Goal: Task Accomplishment & Management: Use online tool/utility

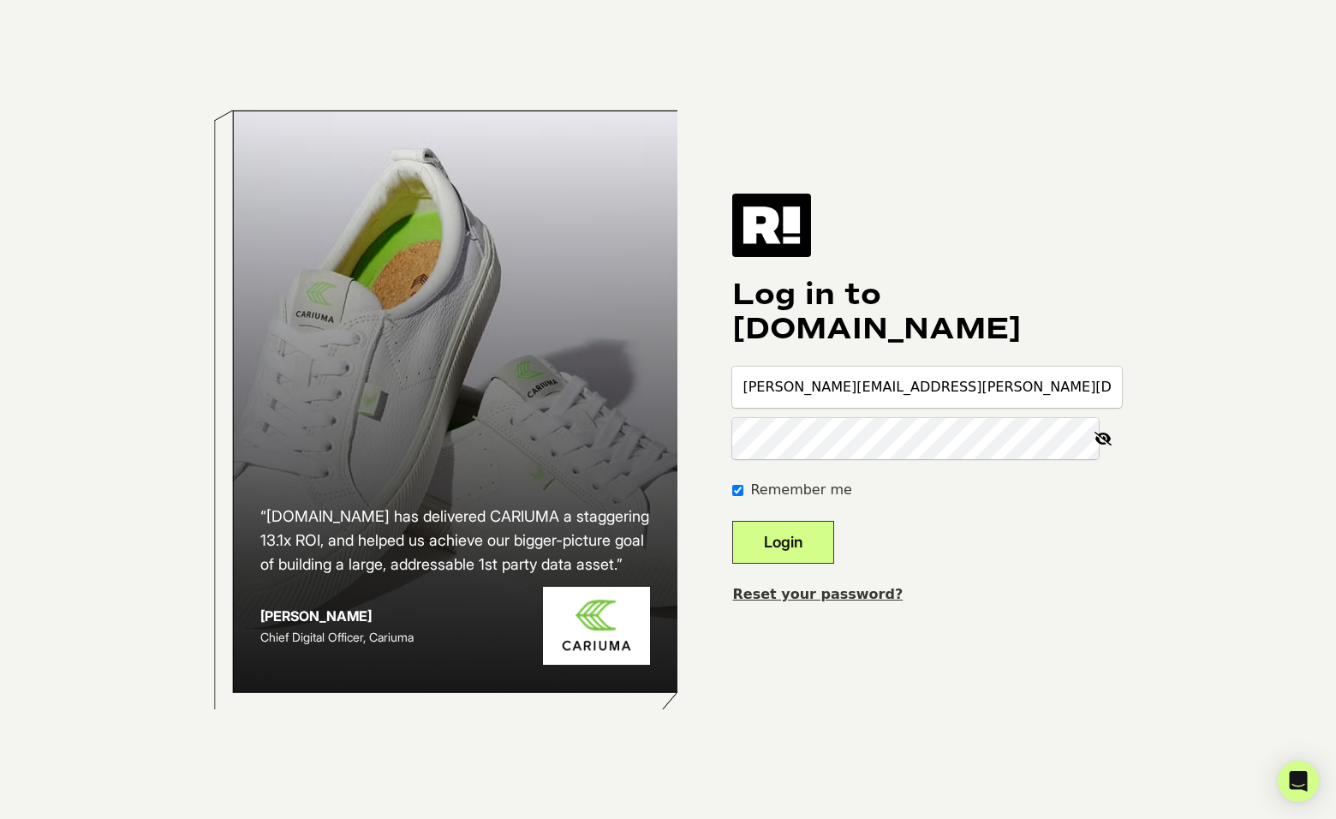
click at [820, 535] on button "Login" at bounding box center [783, 542] width 102 height 43
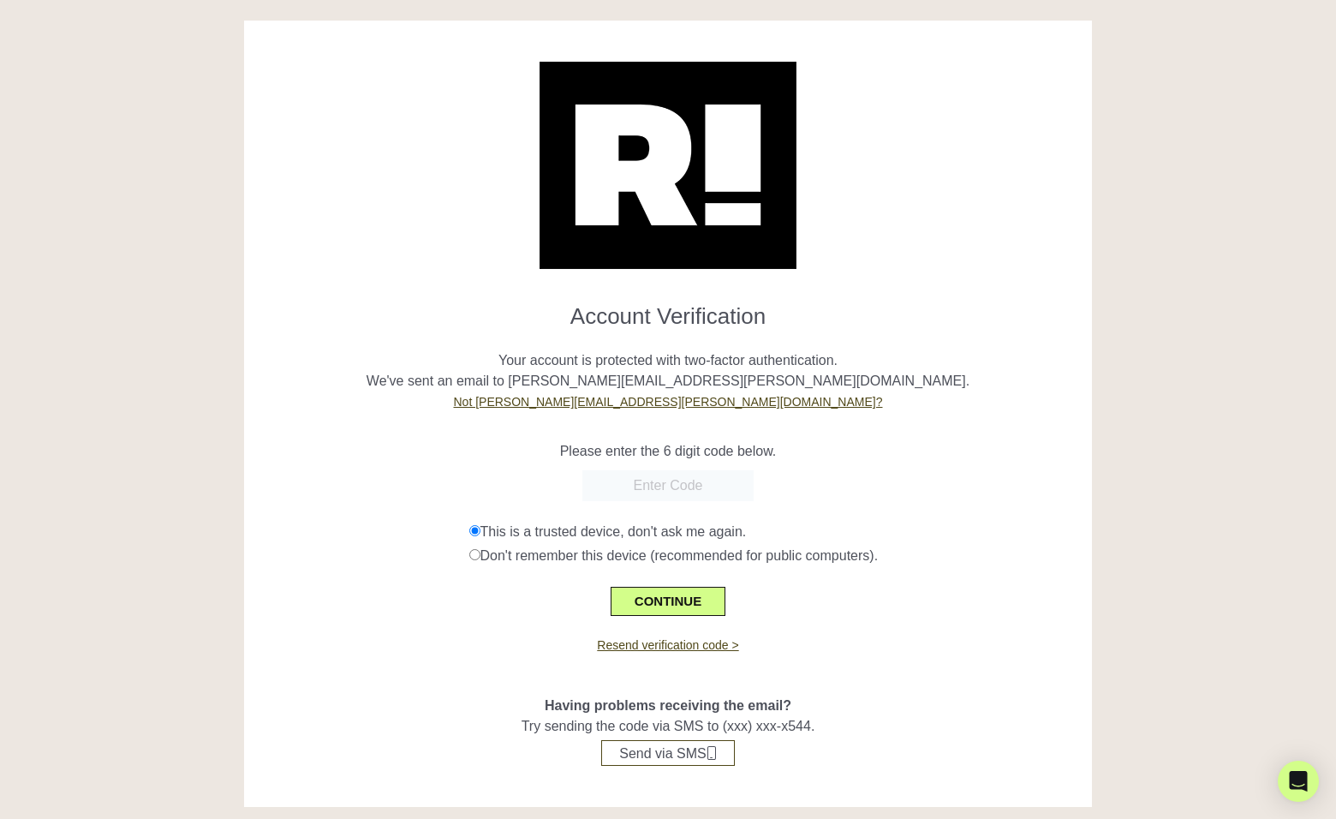
click at [687, 488] on input "text" at bounding box center [667, 485] width 171 height 31
click at [651, 487] on input "text" at bounding box center [667, 485] width 171 height 31
paste input "390059"
type input "390059"
click at [688, 599] on button "CONTINUE" at bounding box center [668, 601] width 115 height 29
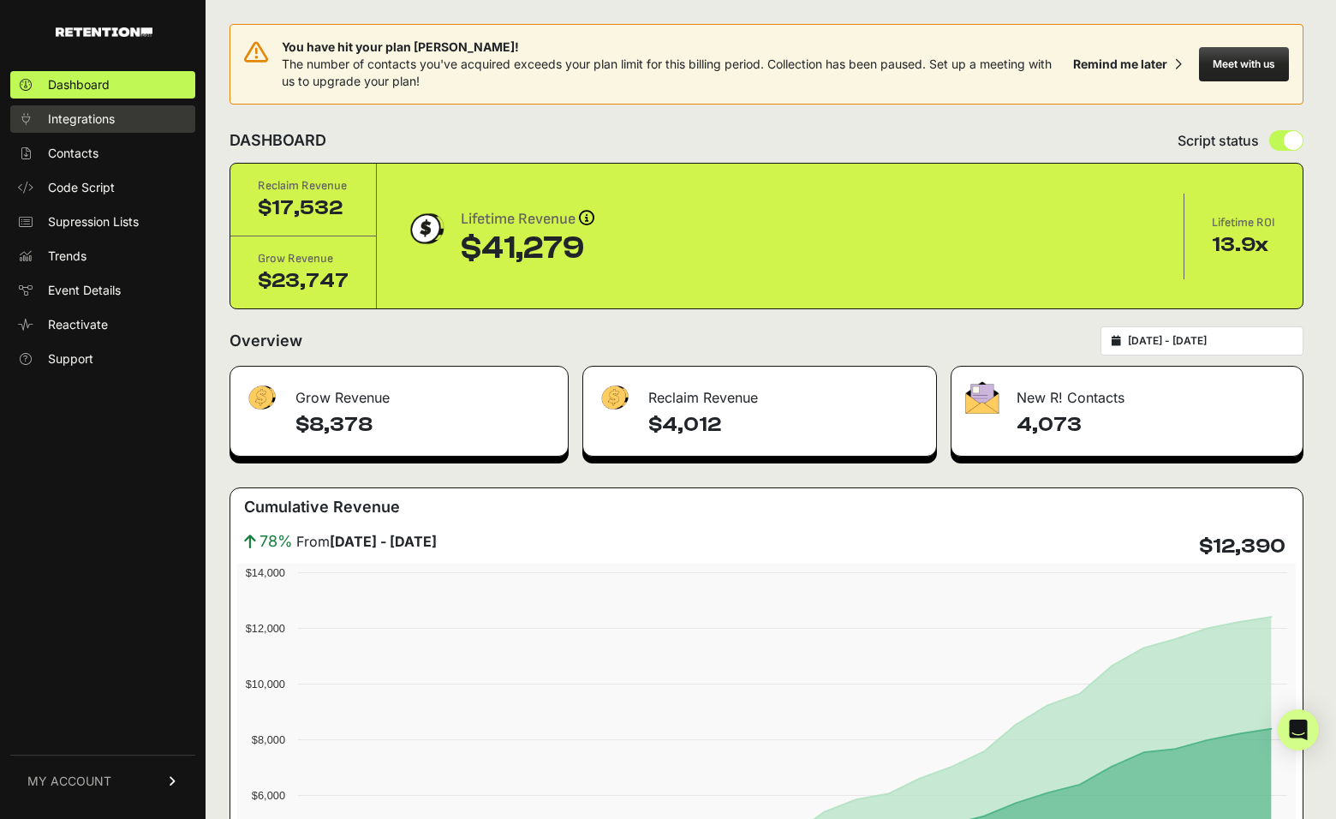
click at [77, 114] on span "Integrations" at bounding box center [81, 118] width 67 height 17
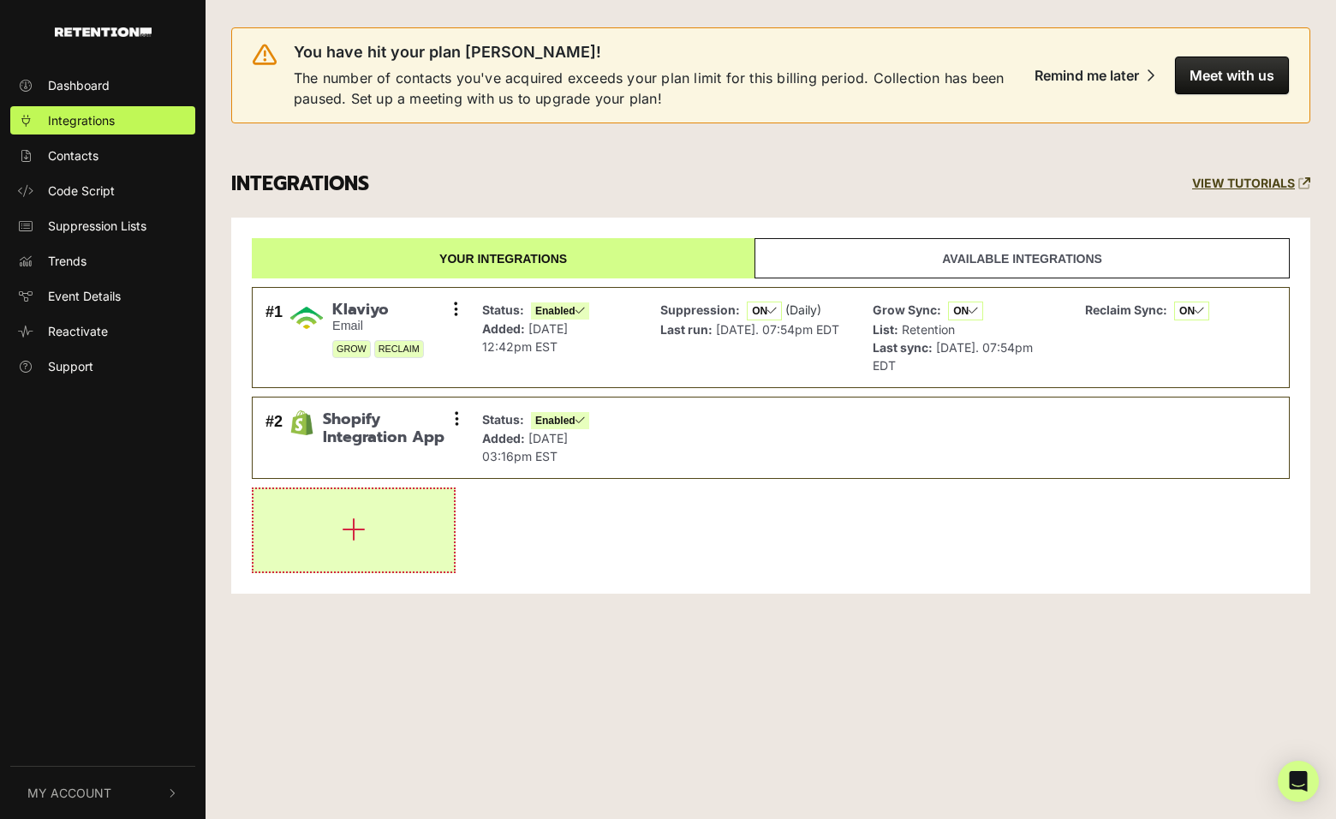
click at [367, 534] on button "button" at bounding box center [353, 530] width 200 height 82
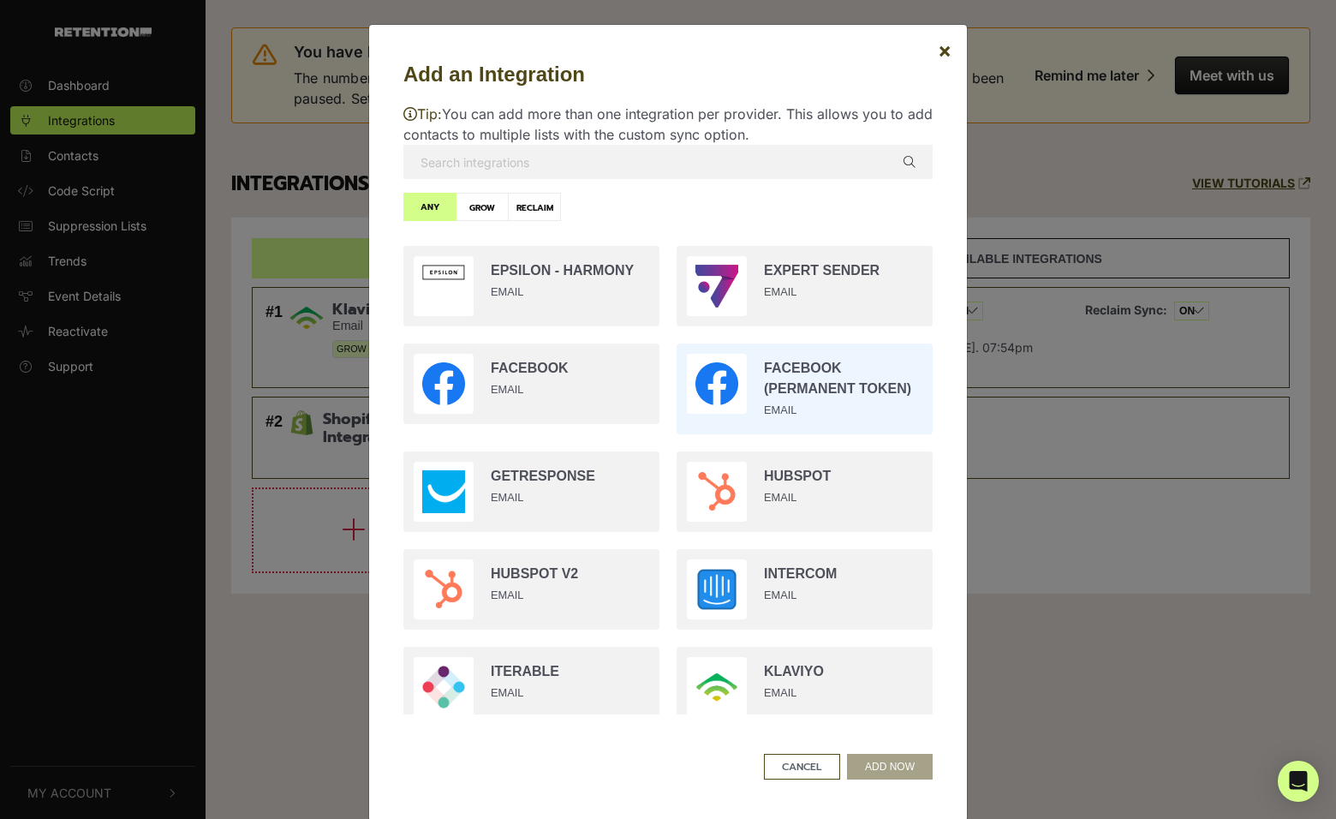
scroll to position [1090, 0]
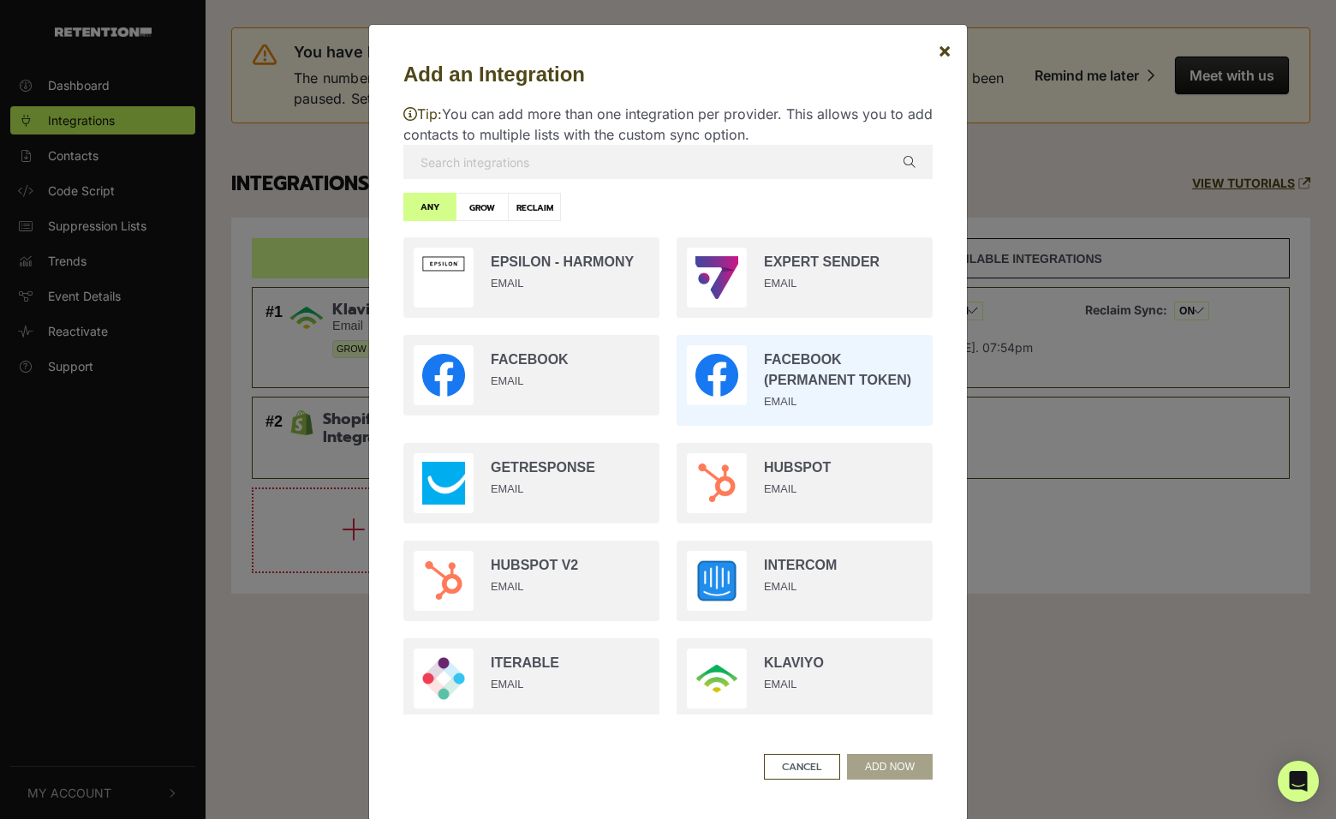
click at [793, 405] on input "radio" at bounding box center [804, 380] width 273 height 108
radio input "true"
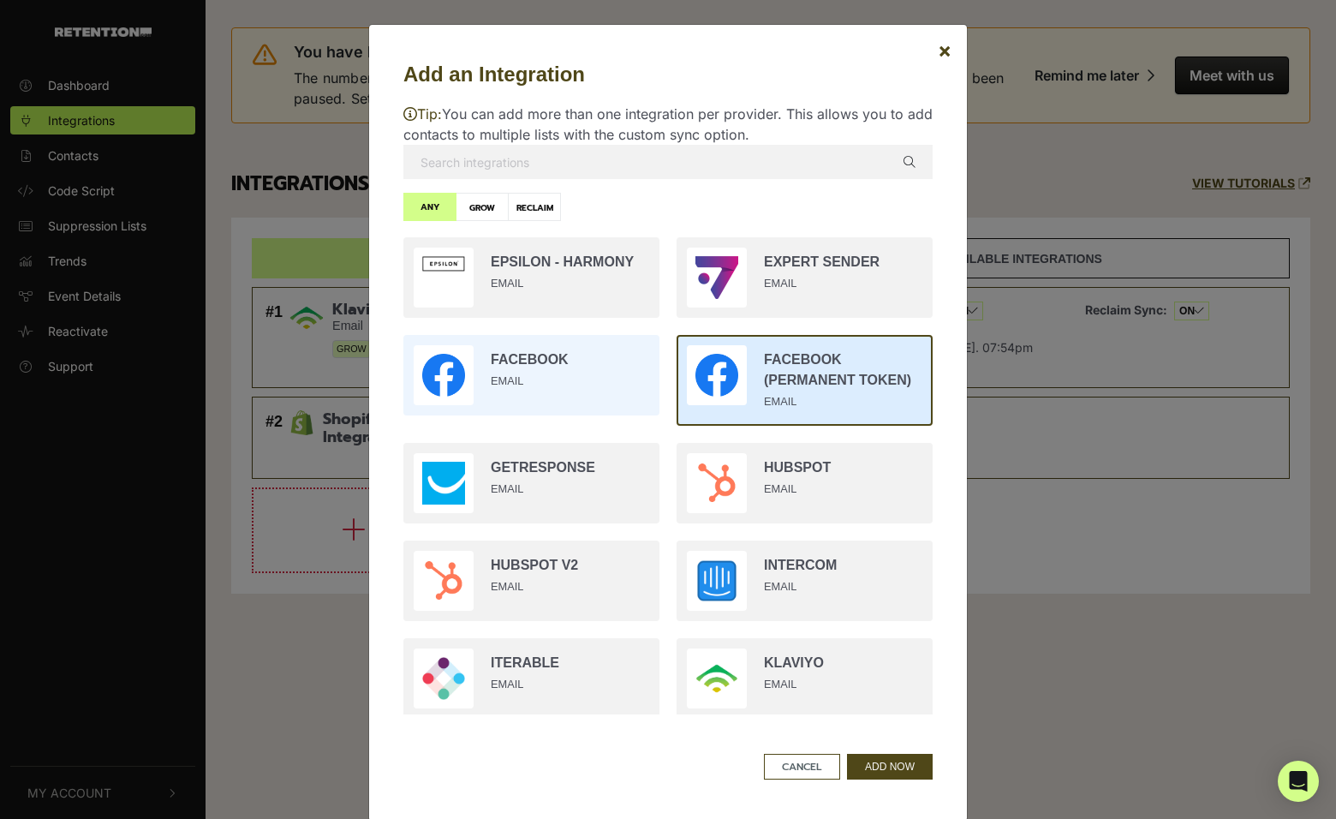
click at [606, 384] on input "radio" at bounding box center [531, 375] width 273 height 98
radio input "true"
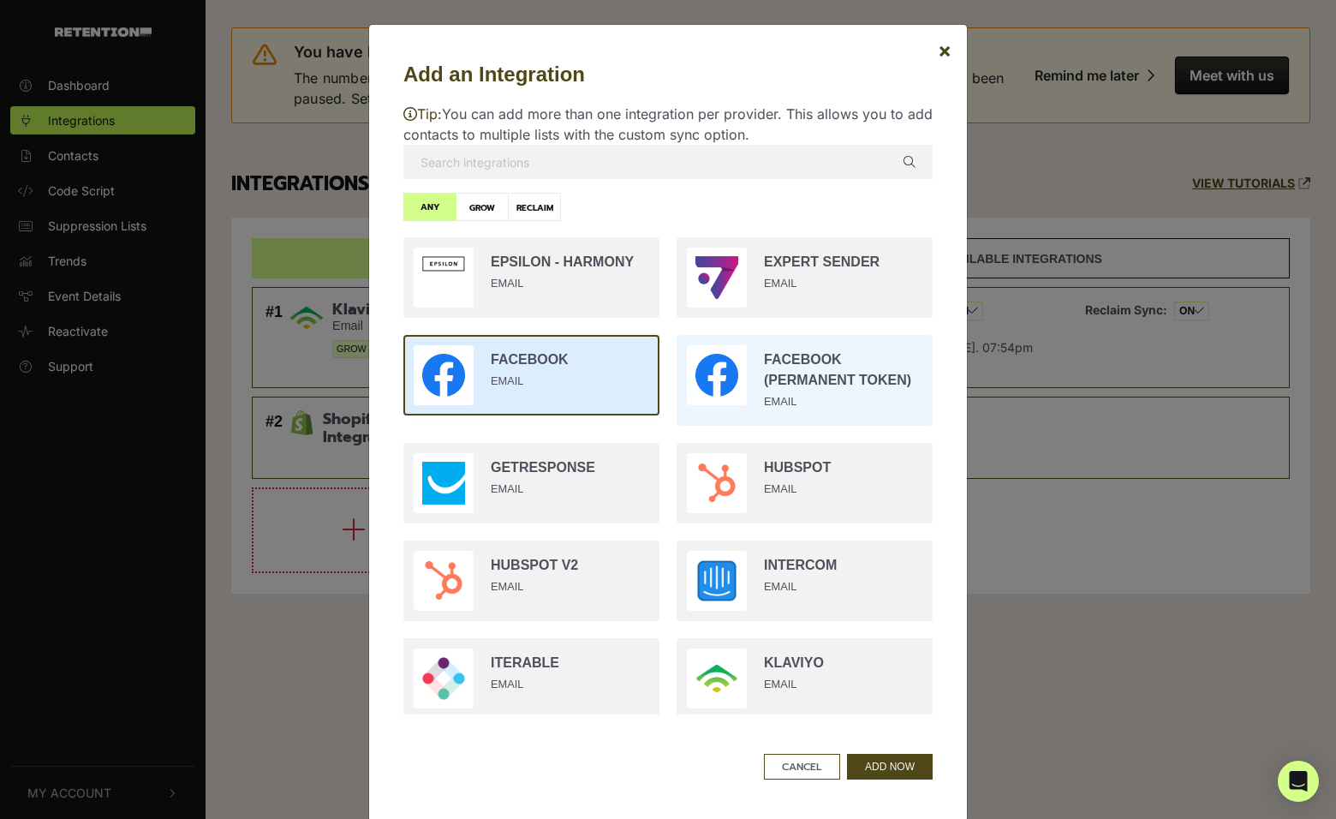
click at [769, 421] on input "radio" at bounding box center [804, 380] width 273 height 108
radio input "true"
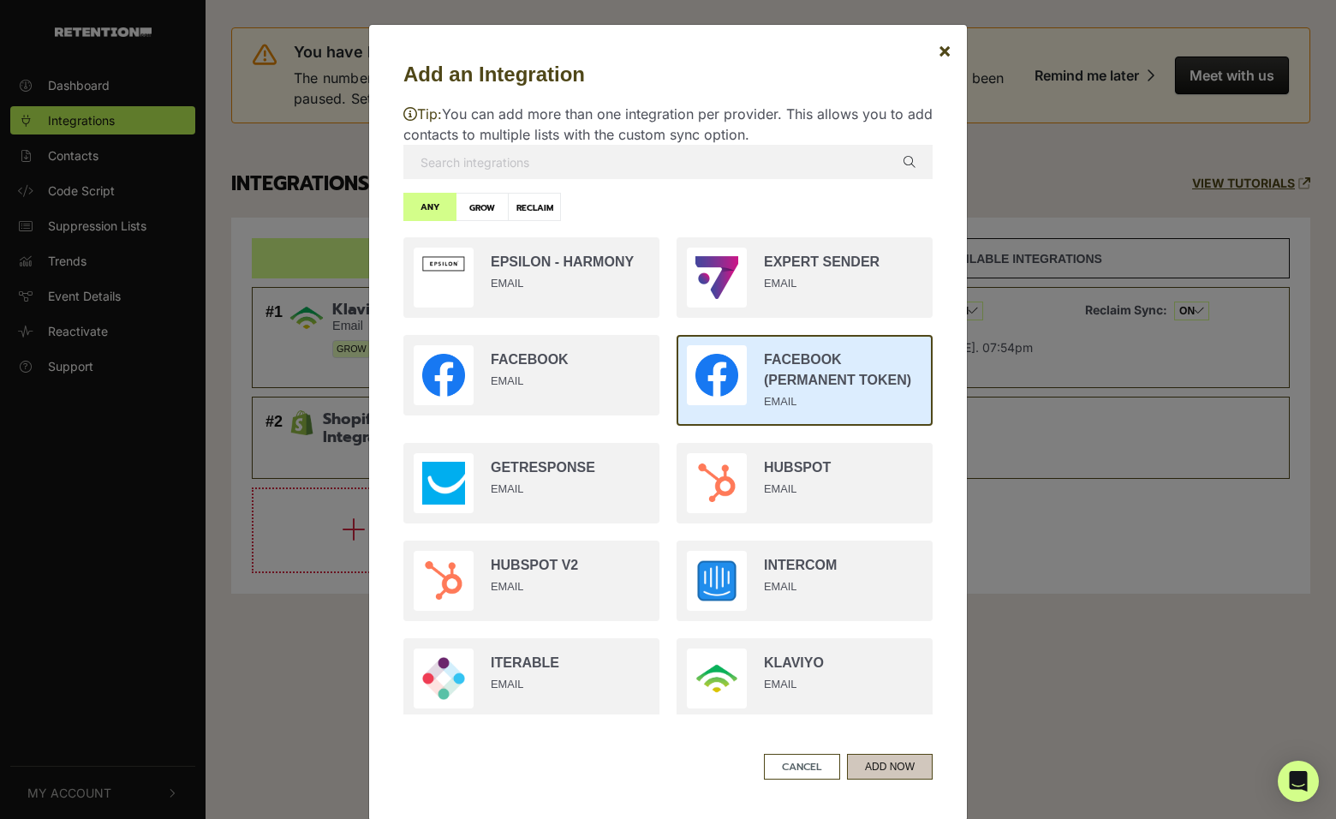
click at [888, 775] on button "ADD NOW" at bounding box center [890, 767] width 86 height 26
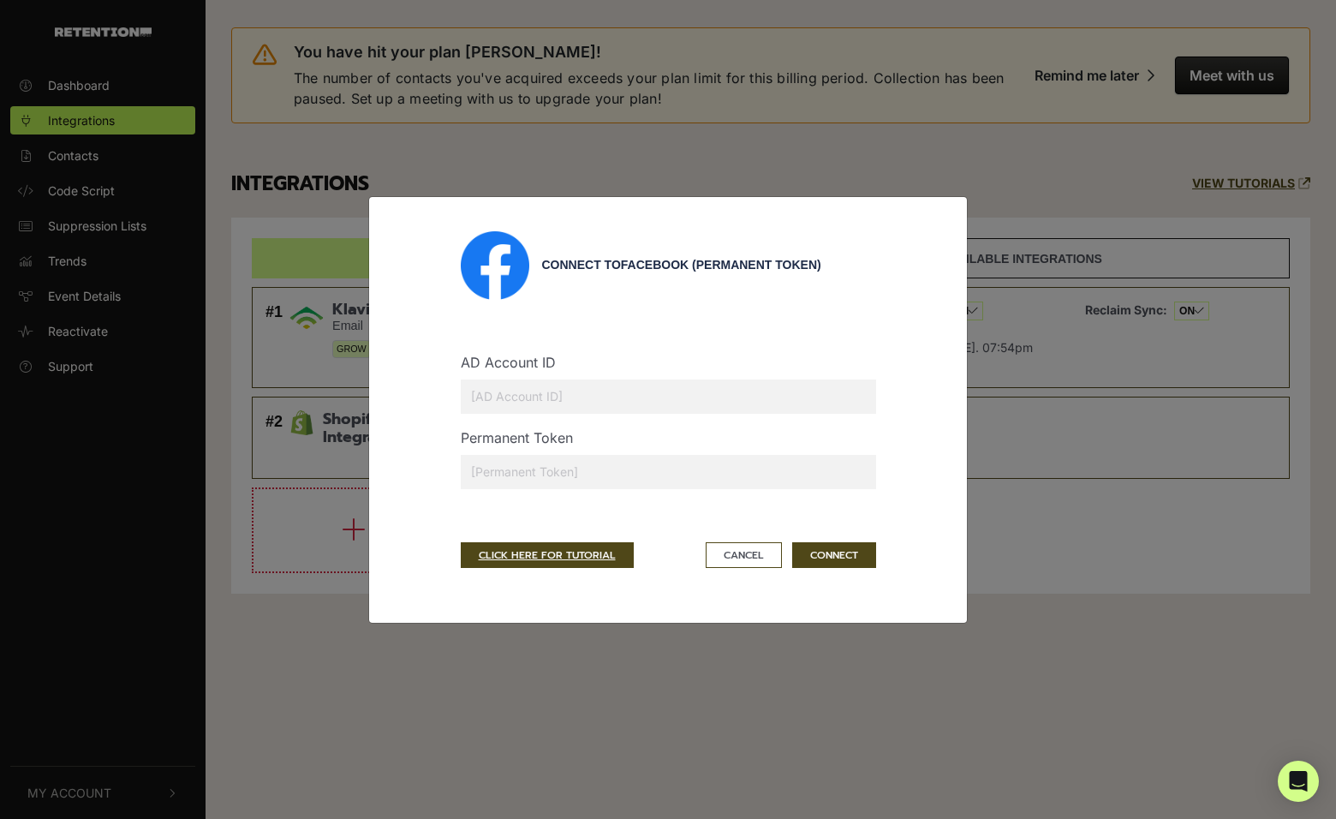
click at [586, 398] on input "text" at bounding box center [668, 396] width 415 height 34
click at [767, 560] on button "Cancel" at bounding box center [744, 555] width 76 height 26
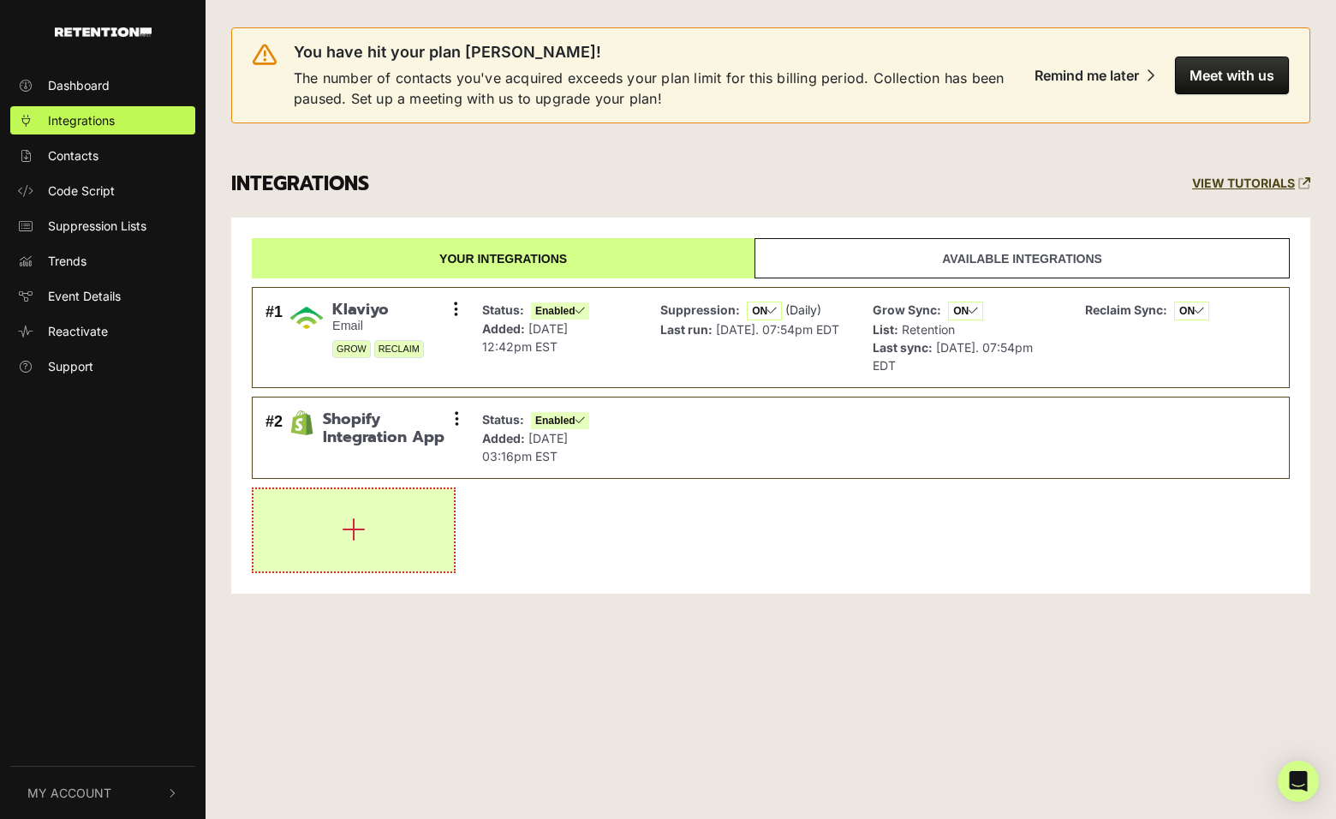
click at [422, 511] on button "button" at bounding box center [353, 530] width 200 height 82
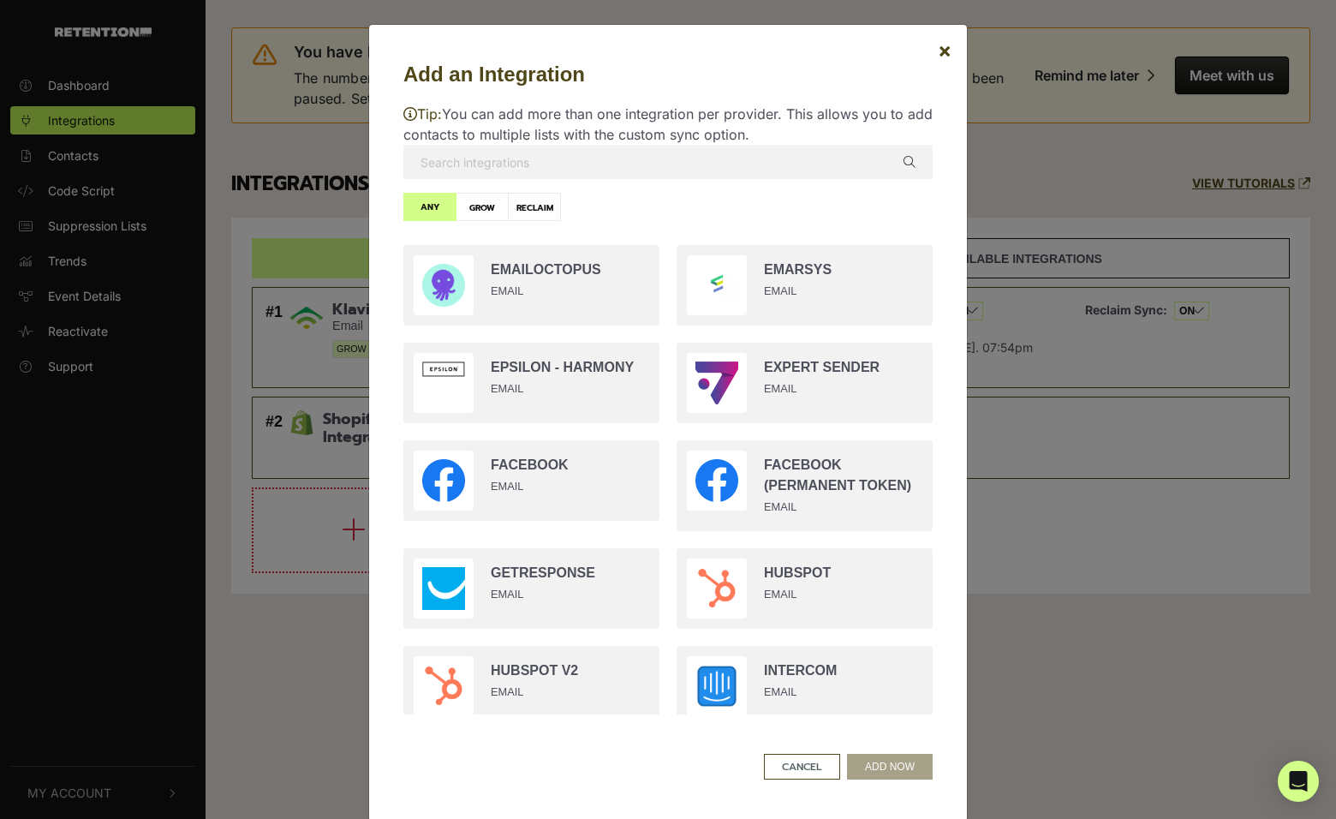
scroll to position [986, 0]
click at [546, 482] on input "radio" at bounding box center [531, 480] width 273 height 98
radio input "true"
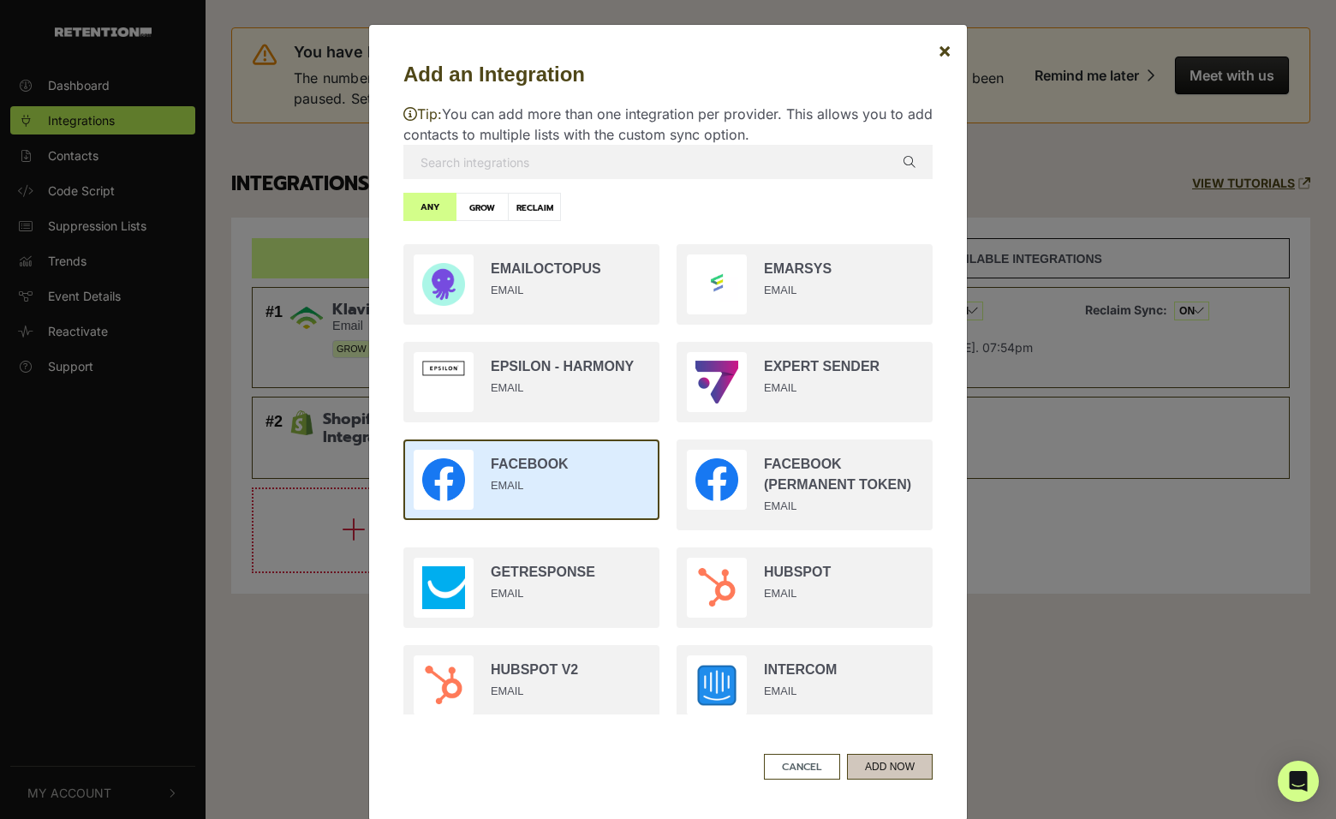
click at [875, 760] on button "ADD NOW" at bounding box center [890, 767] width 86 height 26
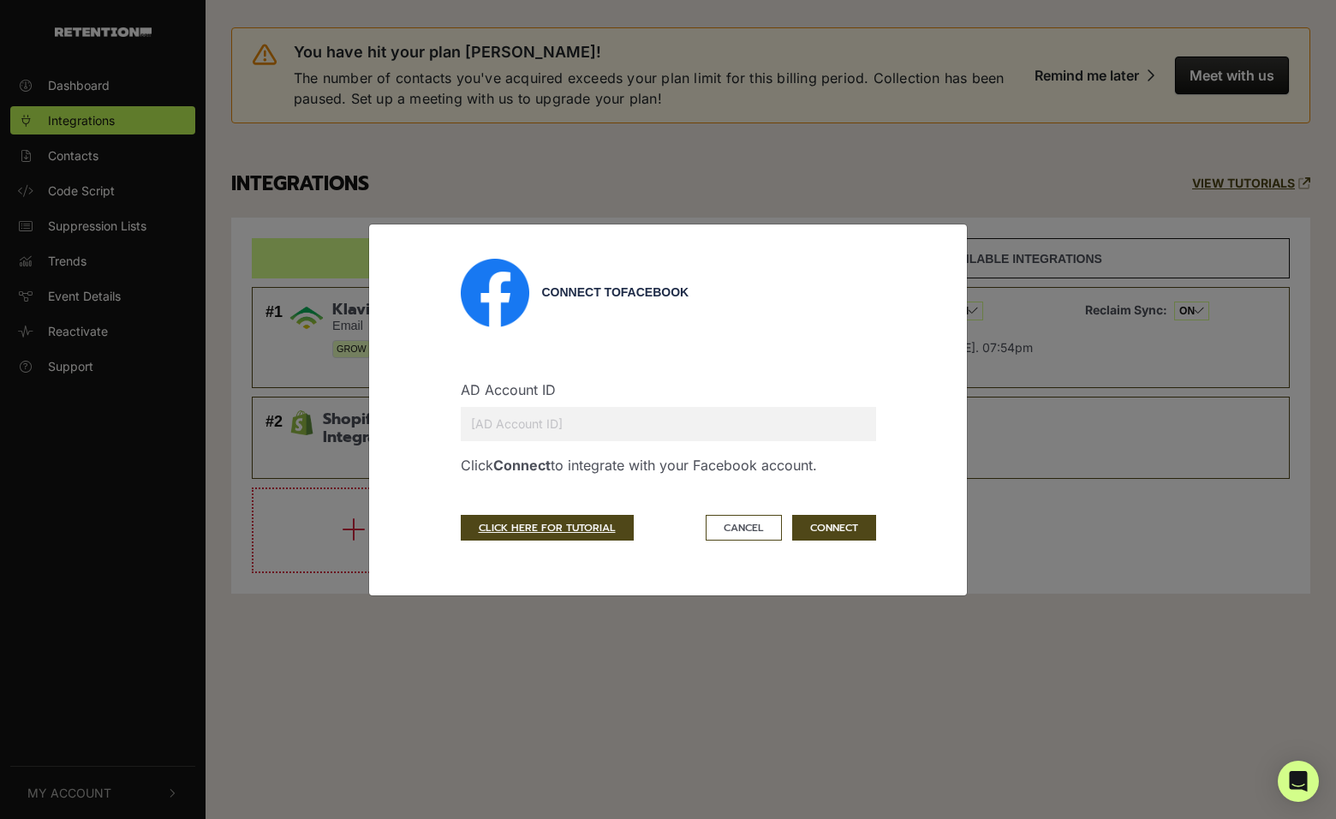
click at [571, 424] on input "text" at bounding box center [668, 424] width 415 height 34
click at [581, 422] on input "text" at bounding box center [668, 424] width 415 height 34
paste input "1384829905161771"
type input "1384829905161771"
click at [826, 528] on button "CONNECT" at bounding box center [834, 528] width 84 height 26
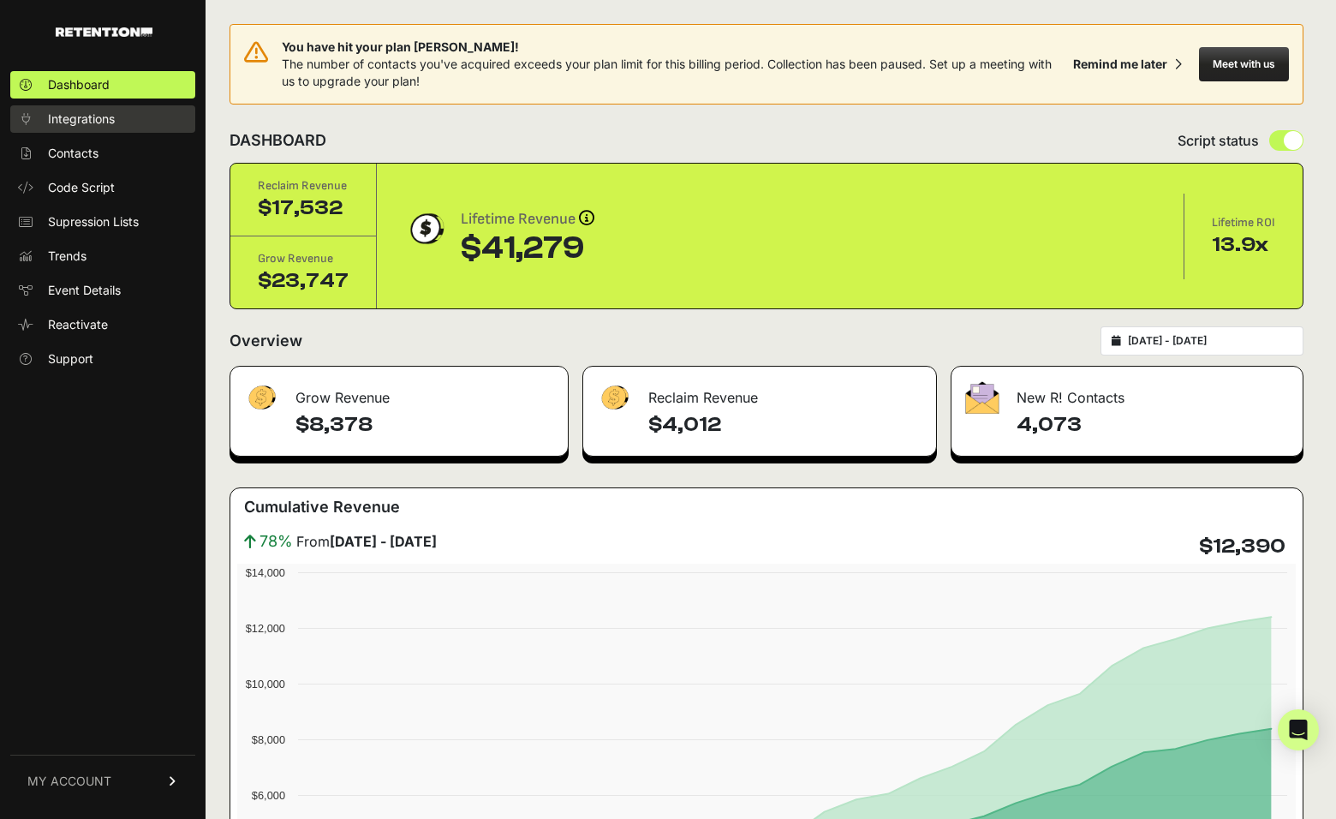
click at [97, 122] on span "Integrations" at bounding box center [81, 118] width 67 height 17
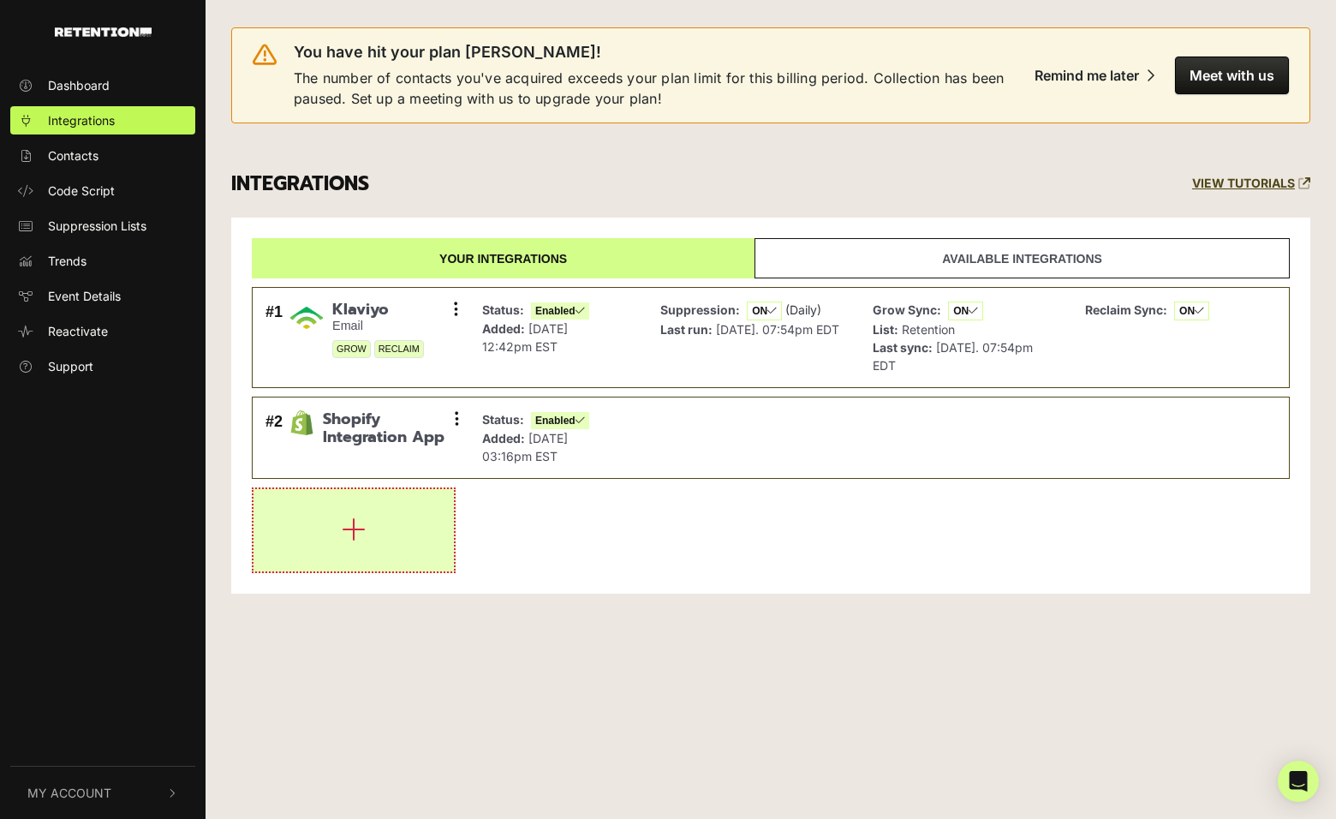
click at [283, 547] on button "button" at bounding box center [353, 530] width 200 height 82
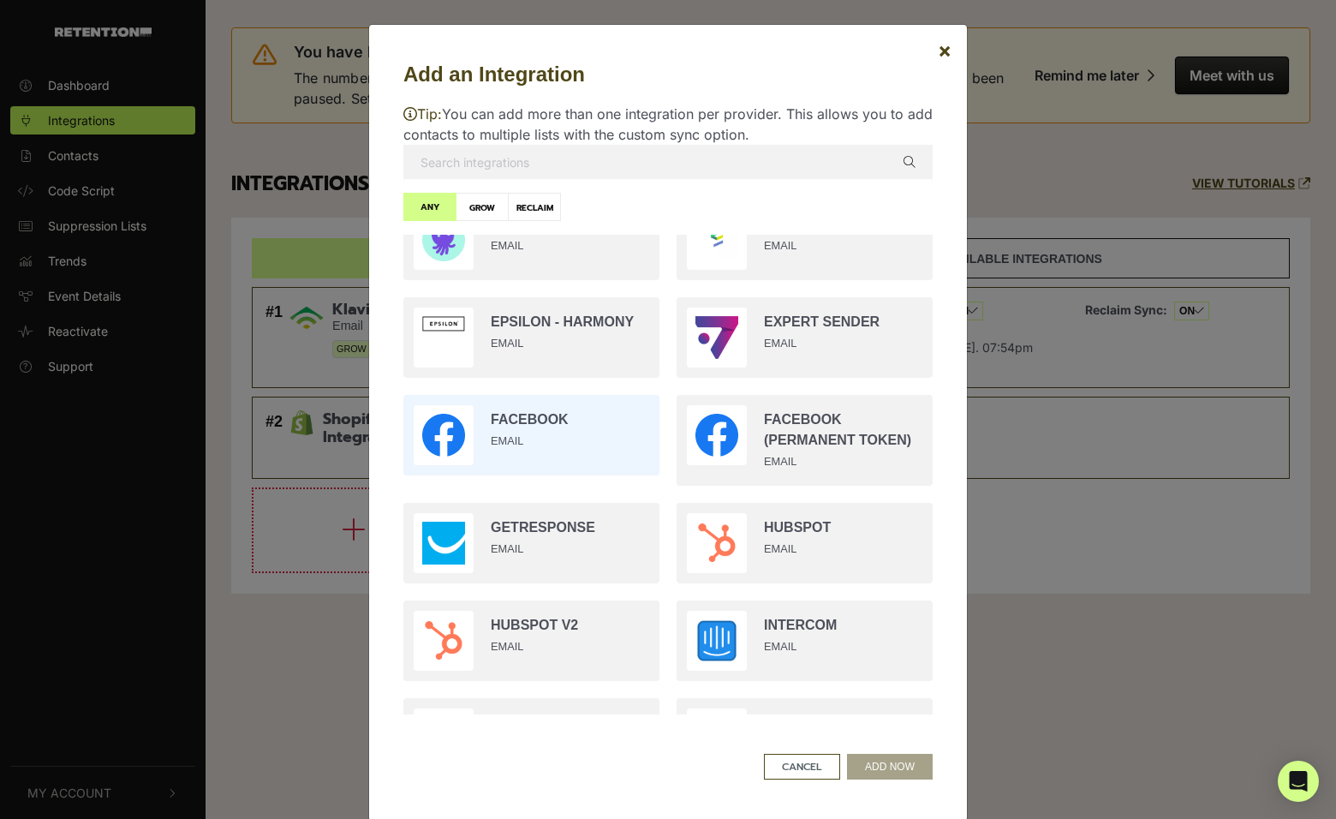
click at [561, 450] on input "radio" at bounding box center [531, 435] width 273 height 98
radio input "true"
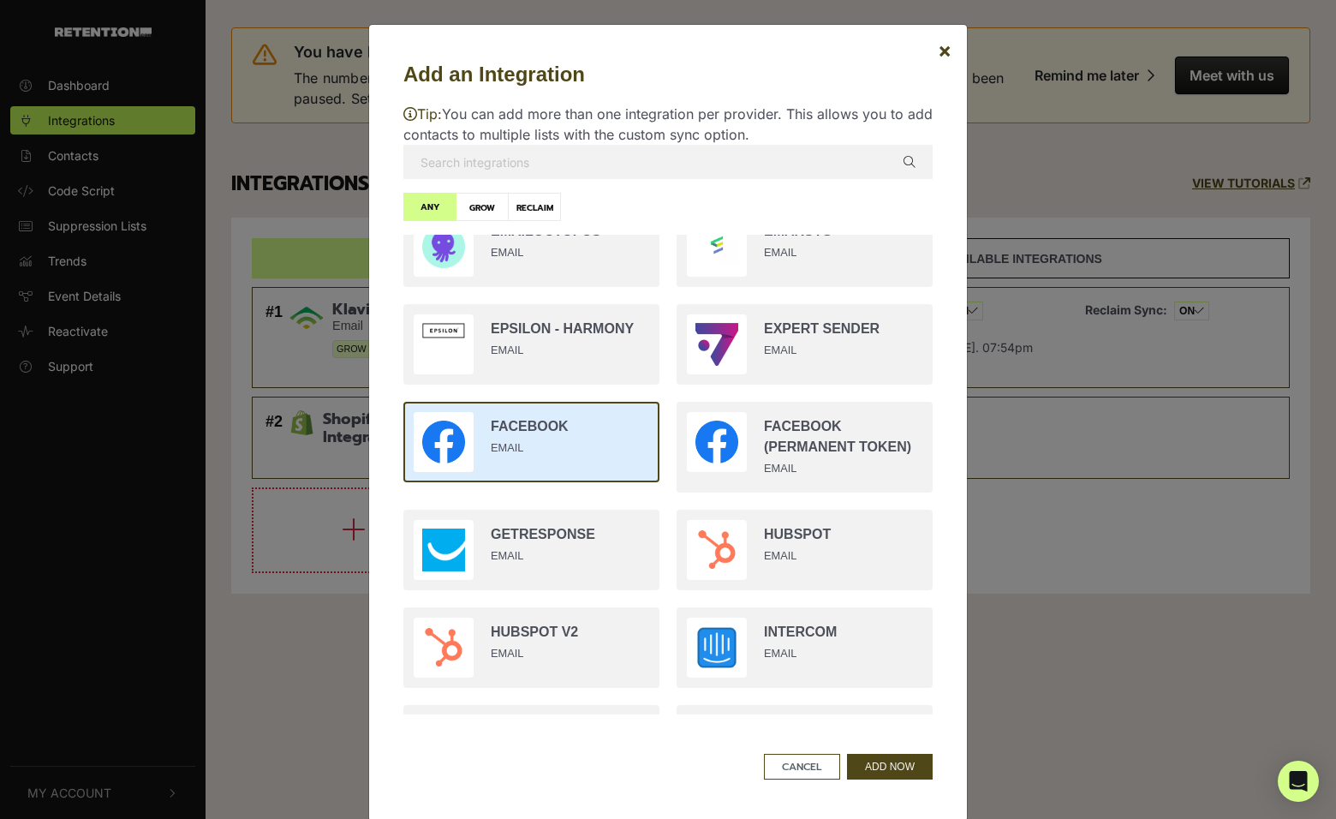
scroll to position [1022, 0]
click at [892, 772] on button "ADD NOW" at bounding box center [890, 767] width 86 height 26
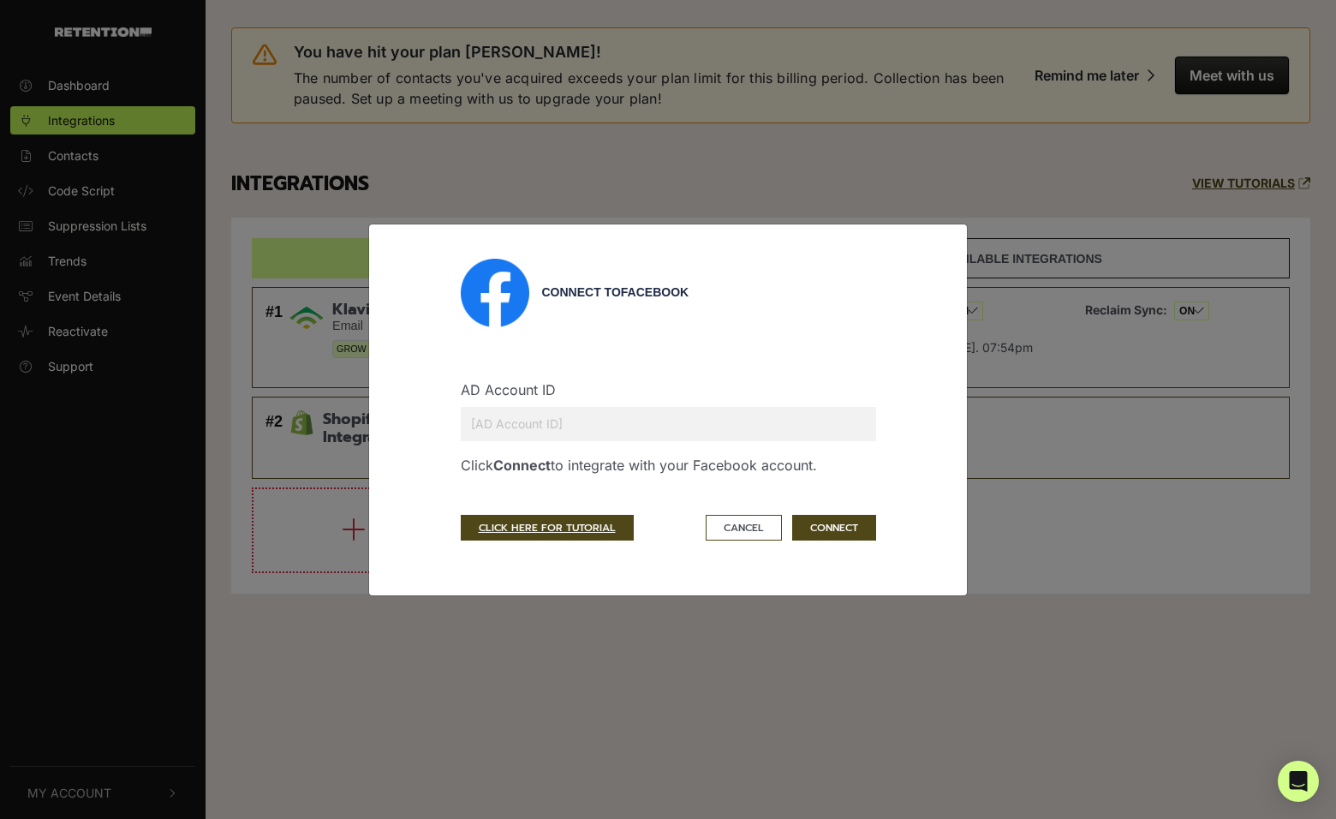
click at [546, 427] on input "text" at bounding box center [668, 424] width 415 height 34
paste input "1384829905161771"
type input "1384829905161771"
click at [847, 531] on button "CONNECT" at bounding box center [834, 528] width 84 height 26
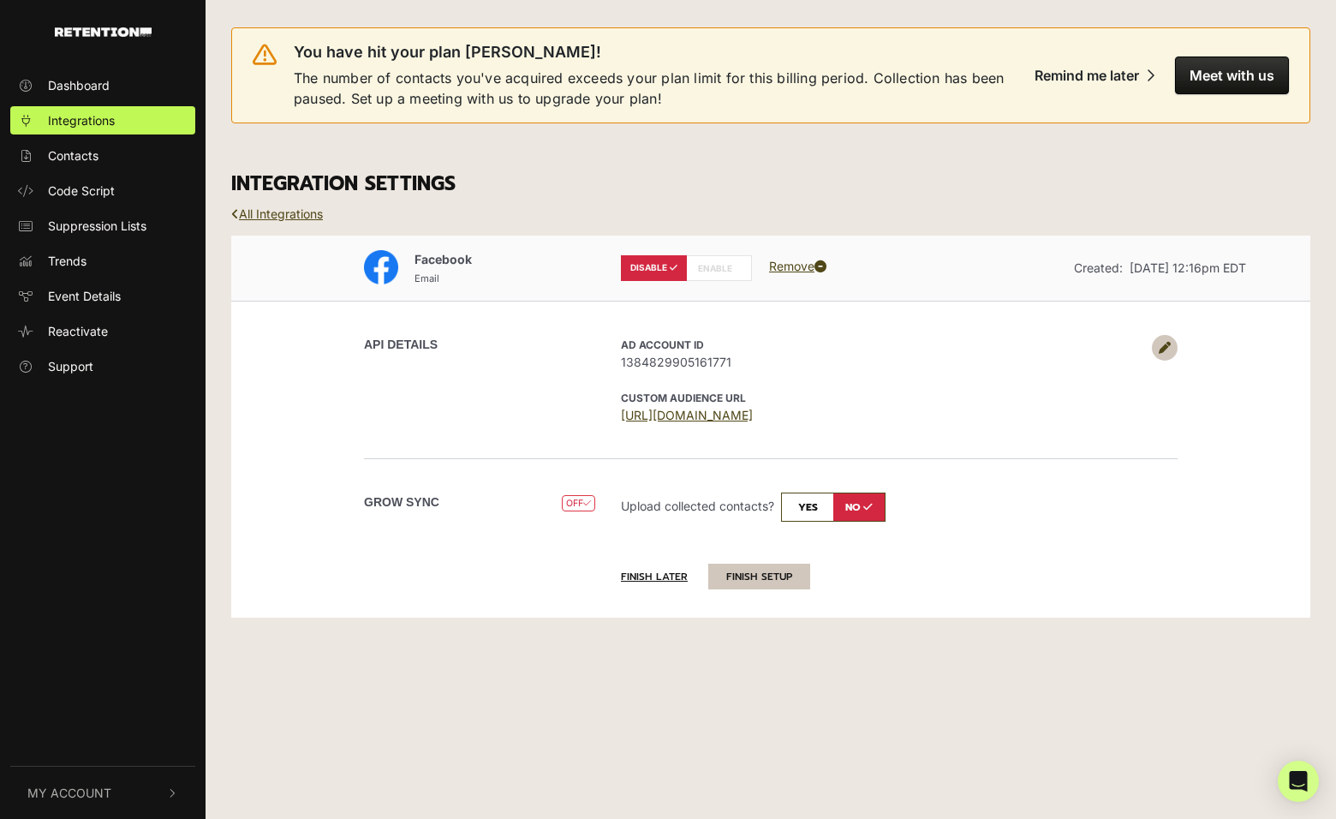
click at [765, 573] on button "FINISH SETUP" at bounding box center [759, 577] width 102 height 26
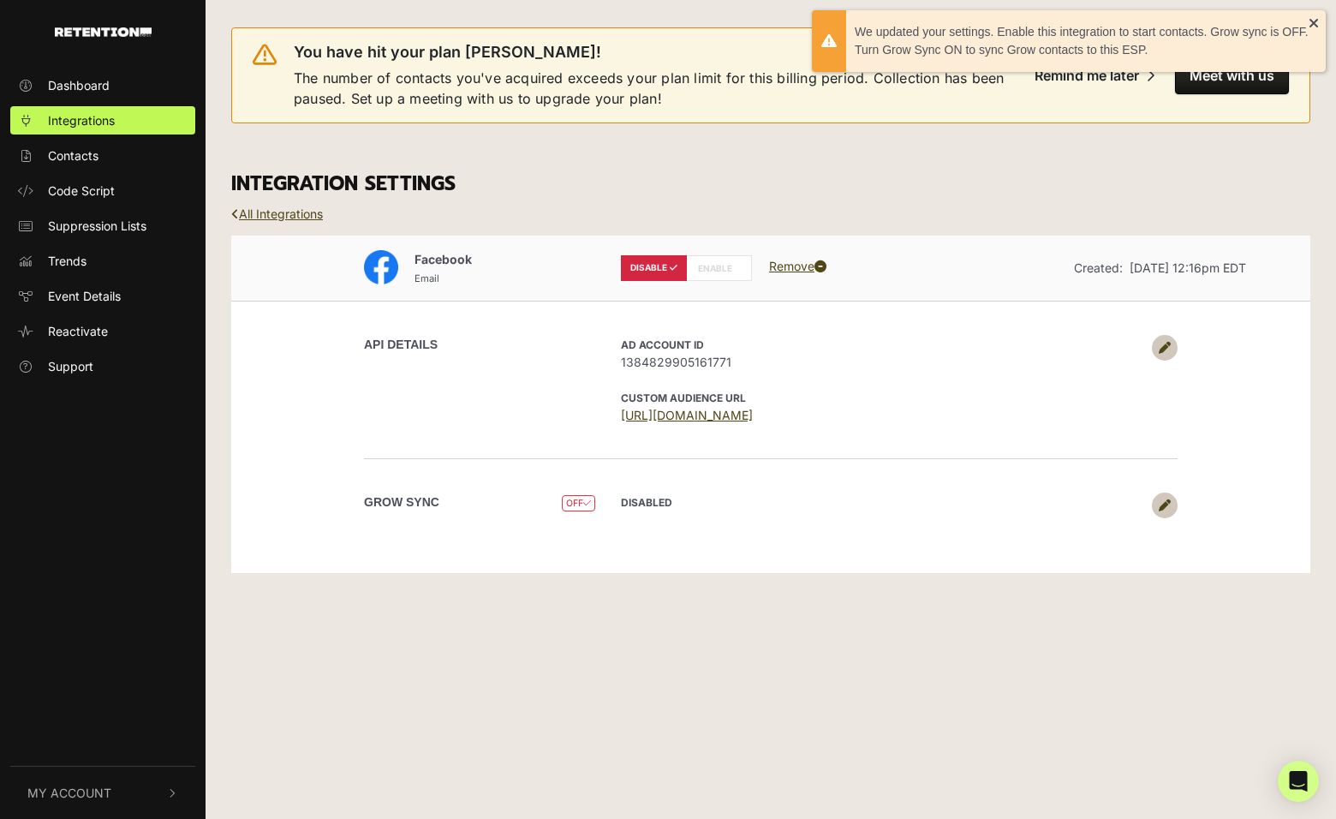
click at [1171, 501] on link at bounding box center [1165, 505] width 26 height 26
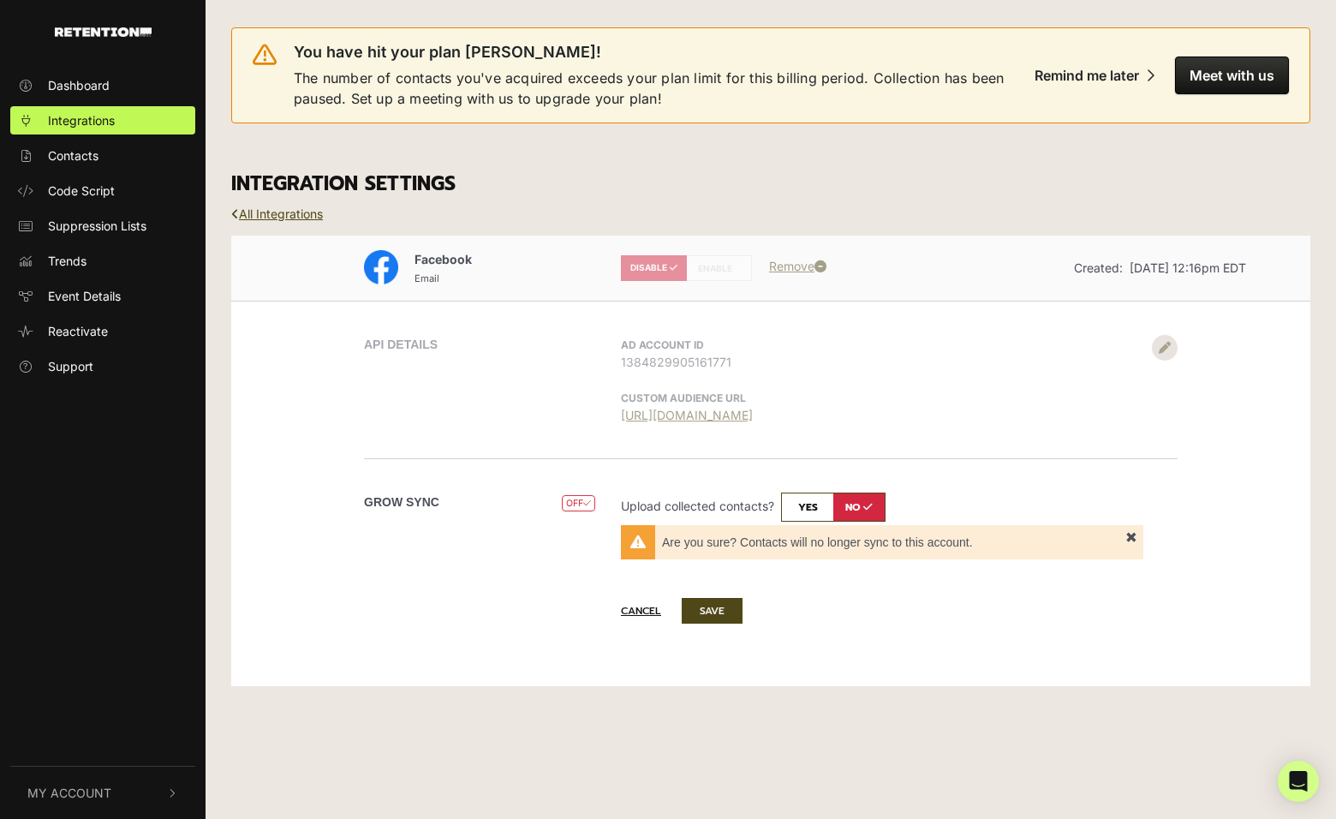
click at [814, 510] on input "checkbox" at bounding box center [833, 506] width 104 height 29
checkbox input "true"
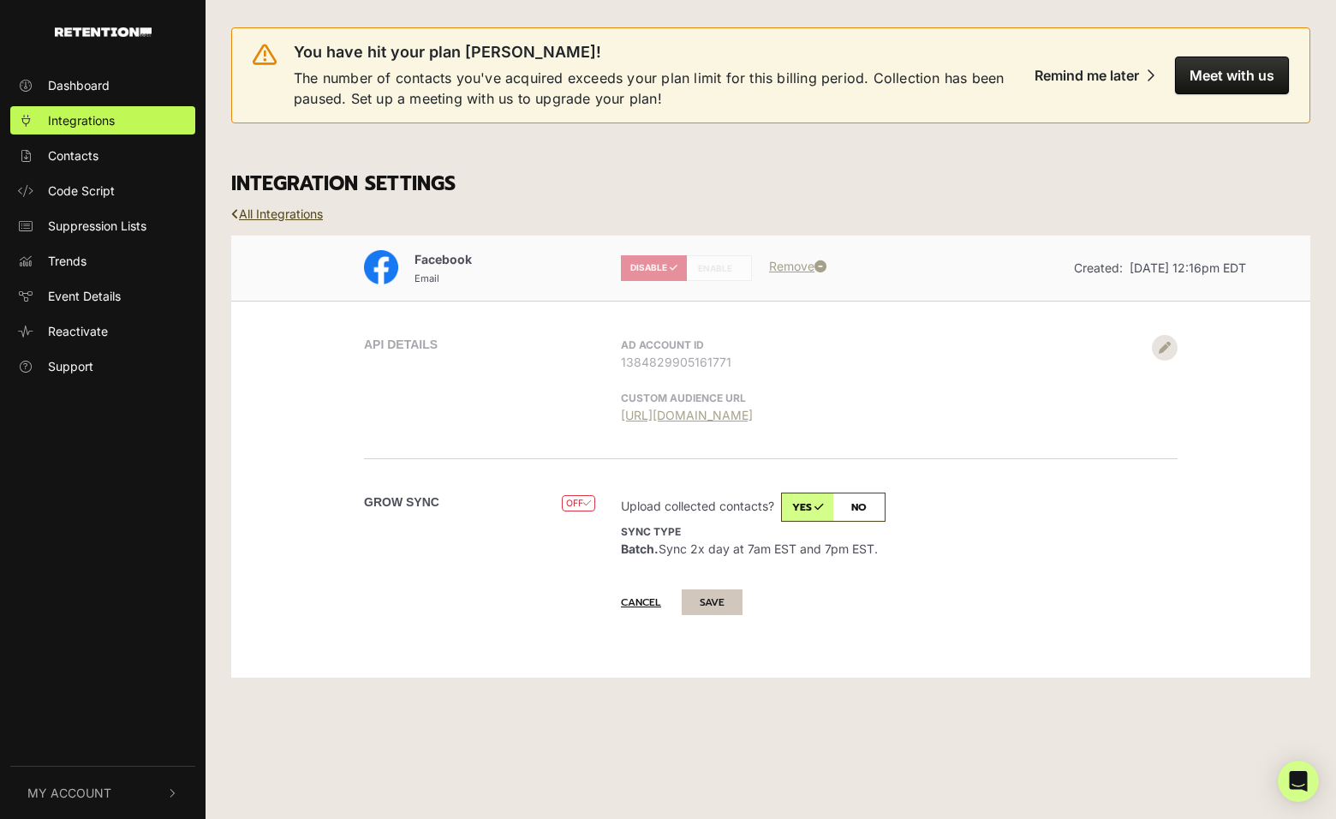
click at [707, 595] on button "SAVE" at bounding box center [712, 602] width 61 height 26
